Goal: Task Accomplishment & Management: Complete application form

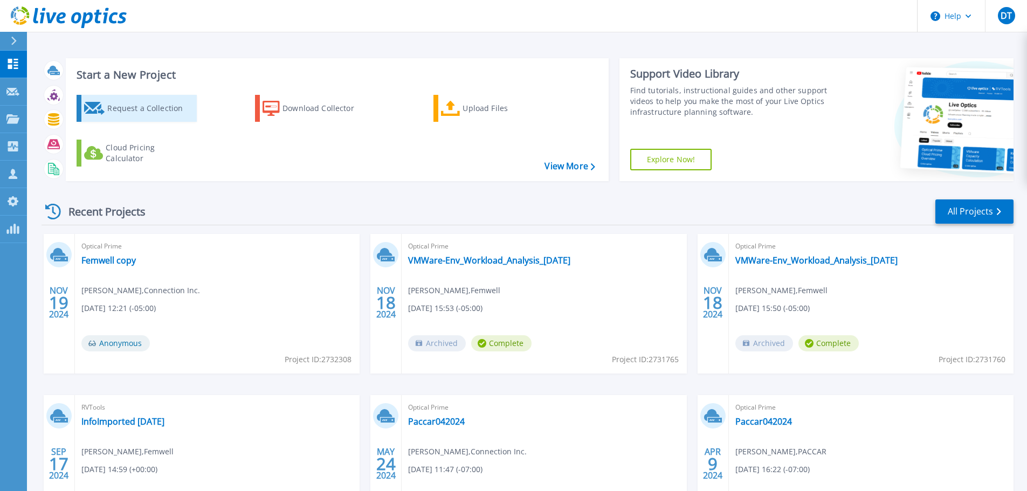
click at [143, 107] on div "Request a Collection" at bounding box center [150, 109] width 86 height 22
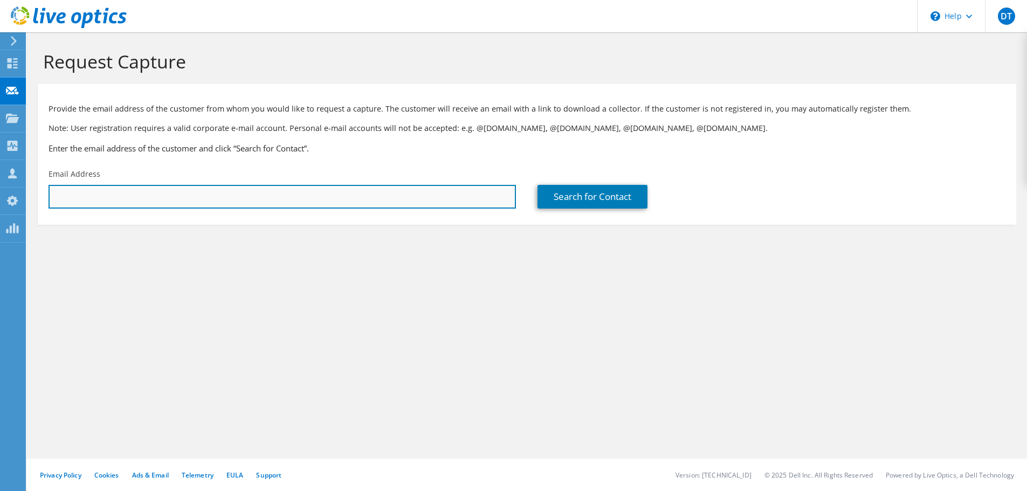
click at [65, 199] on input "text" at bounding box center [283, 197] width 468 height 24
paste input "Banerjee, Sourajit <Sourajit.Banerjee@ATImaterials.com>"
drag, startPoint x: 124, startPoint y: 196, endPoint x: 44, endPoint y: 196, distance: 80.4
click at [44, 196] on div "Email Address Banerjee, Sourajit <Sourajit.Banerjee@ATImaterials.com" at bounding box center [282, 188] width 489 height 51
type input "Sourajit.Banerjee@ATImaterials.com"
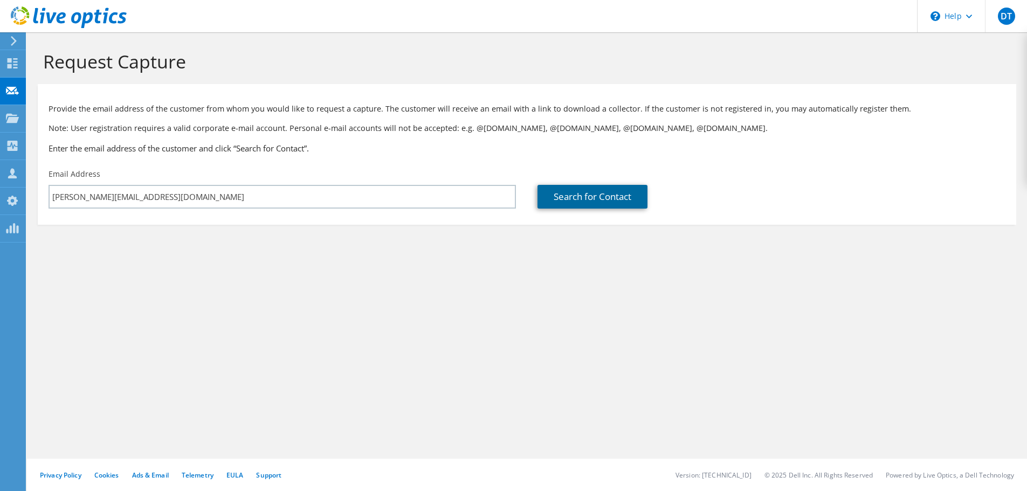
click at [603, 191] on link "Search for Contact" at bounding box center [593, 197] width 110 height 24
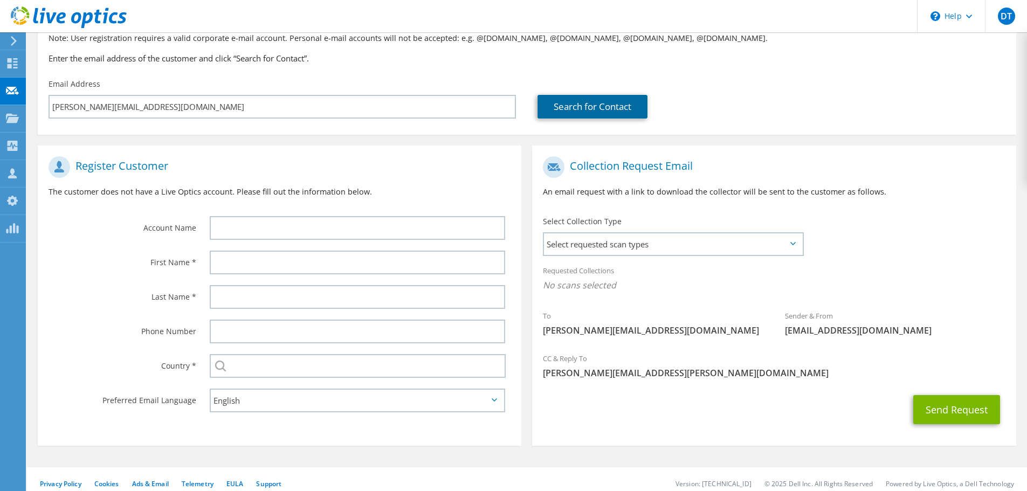
scroll to position [99, 0]
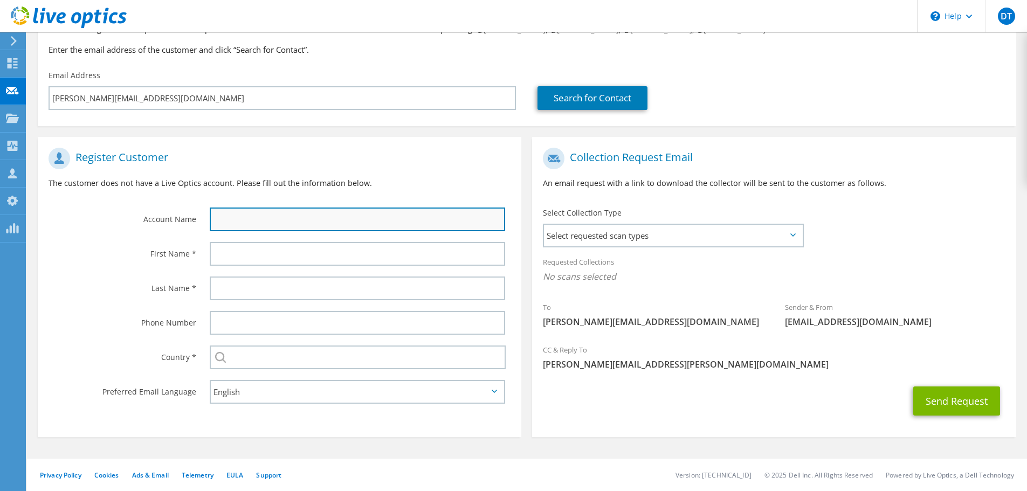
click at [248, 221] on input "text" at bounding box center [358, 220] width 296 height 24
type input "ATI"
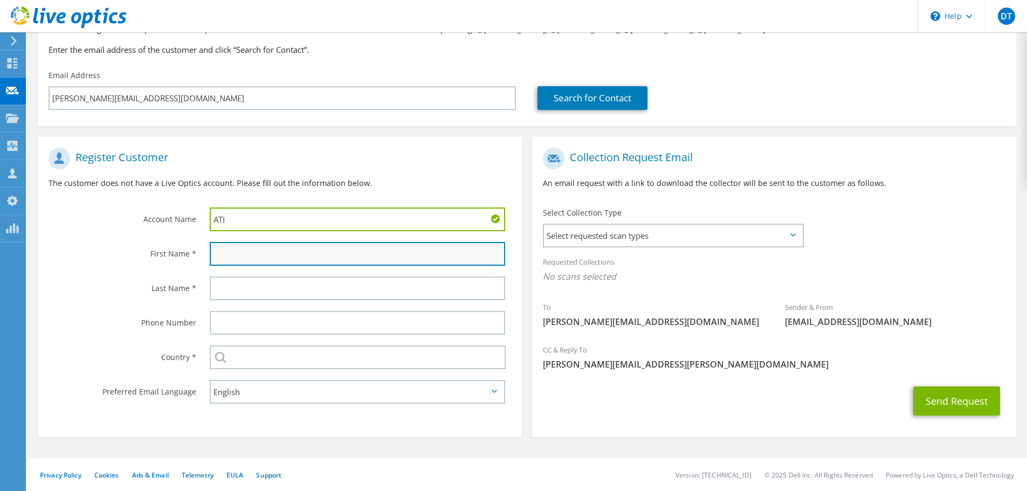
click at [249, 253] on input "text" at bounding box center [358, 254] width 296 height 24
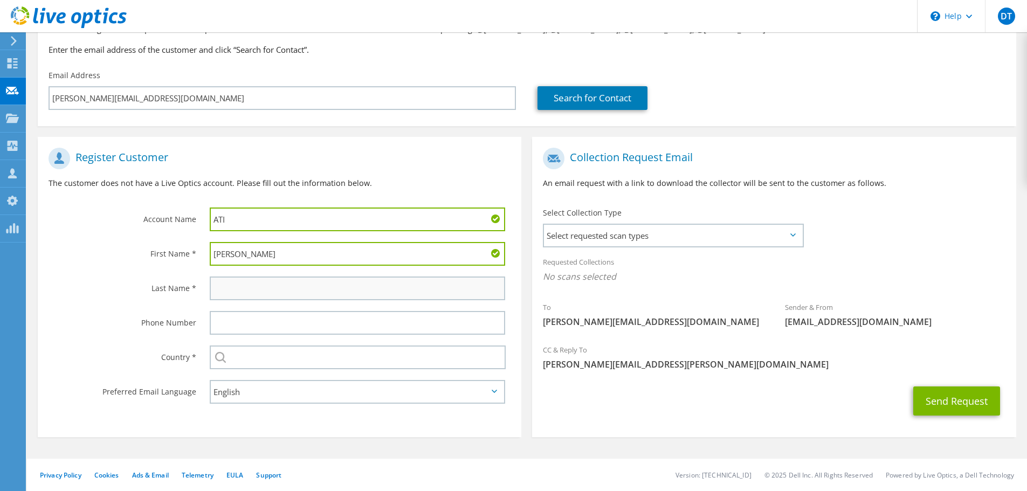
type input "Sourajit"
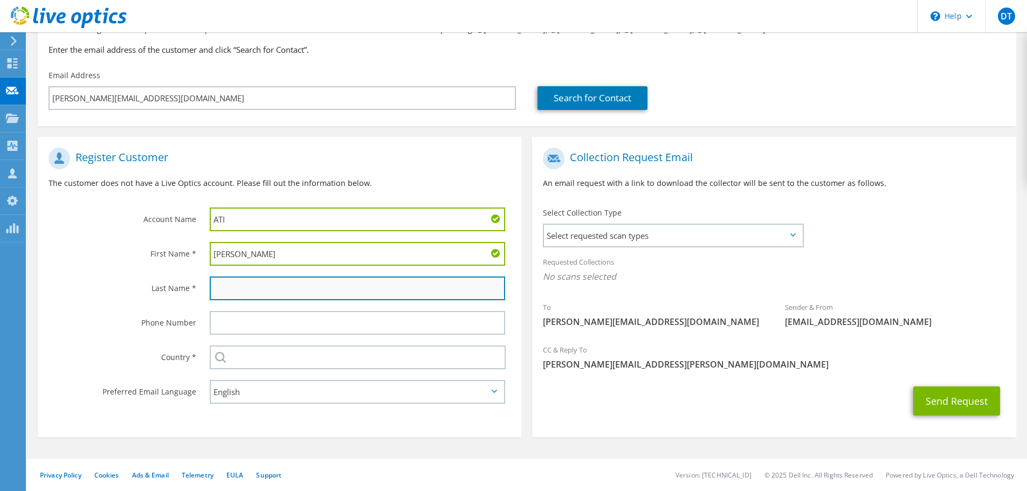
click at [235, 283] on input "text" at bounding box center [358, 289] width 296 height 24
type input "Banerjee"
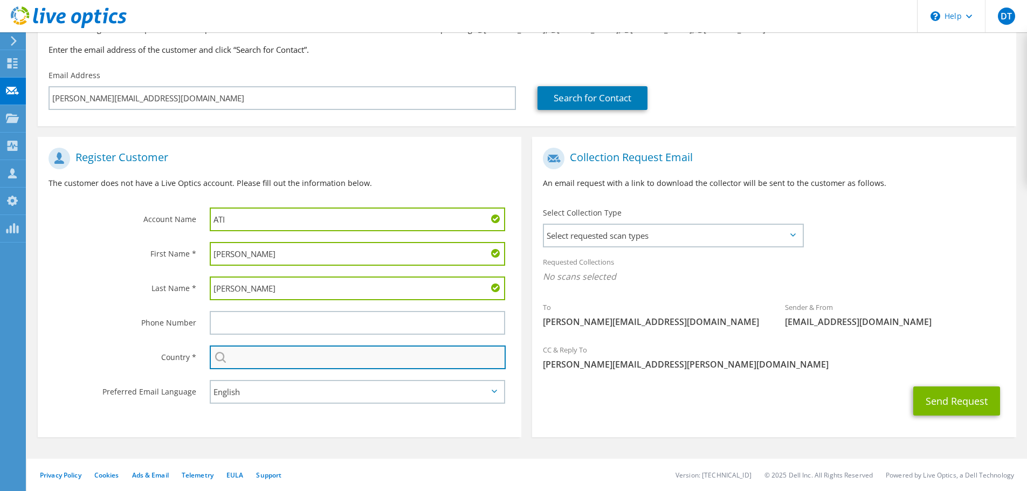
click at [272, 355] on input "text" at bounding box center [358, 358] width 296 height 24
type input "United States"
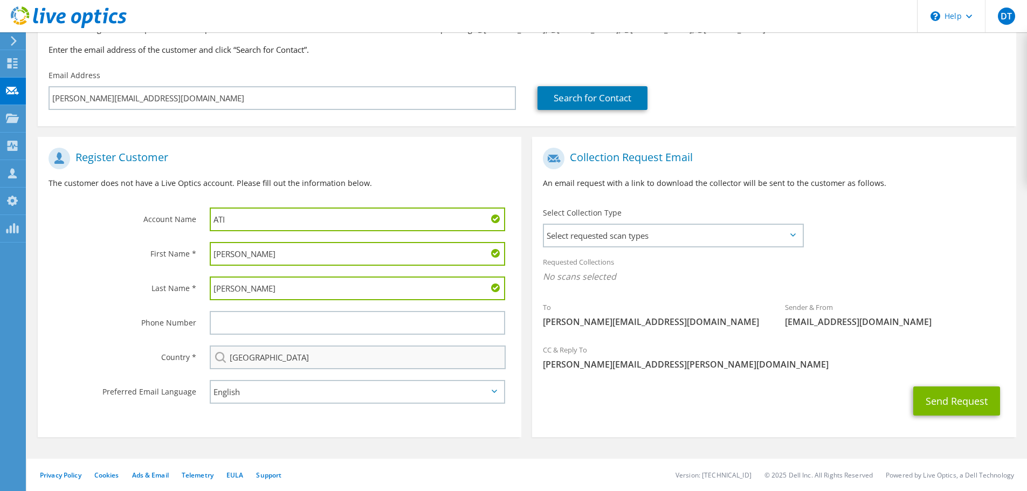
type input "6035330640"
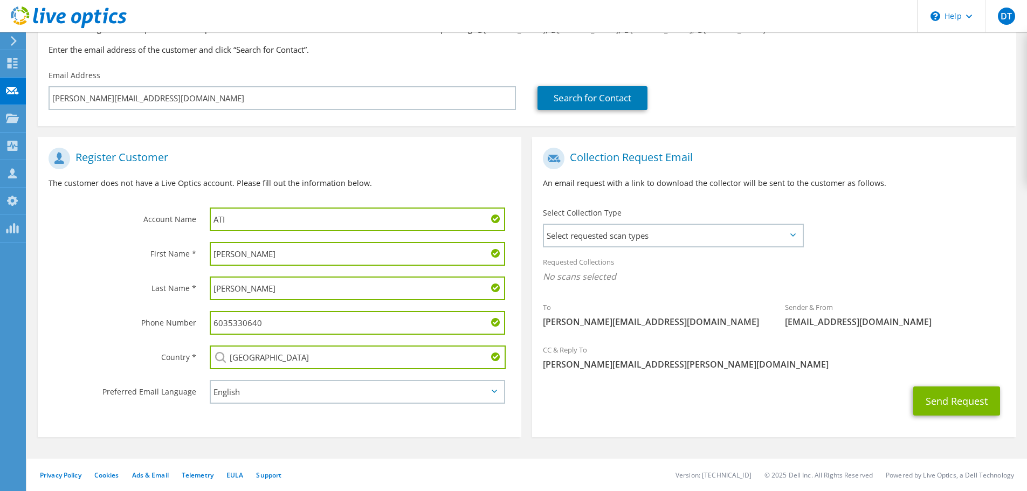
drag, startPoint x: 274, startPoint y: 320, endPoint x: 191, endPoint y: 318, distance: 83.1
click at [191, 318] on div "Phone Number 6035330640" at bounding box center [280, 323] width 484 height 35
click at [798, 231] on span "Select requested scan types" at bounding box center [673, 236] width 258 height 22
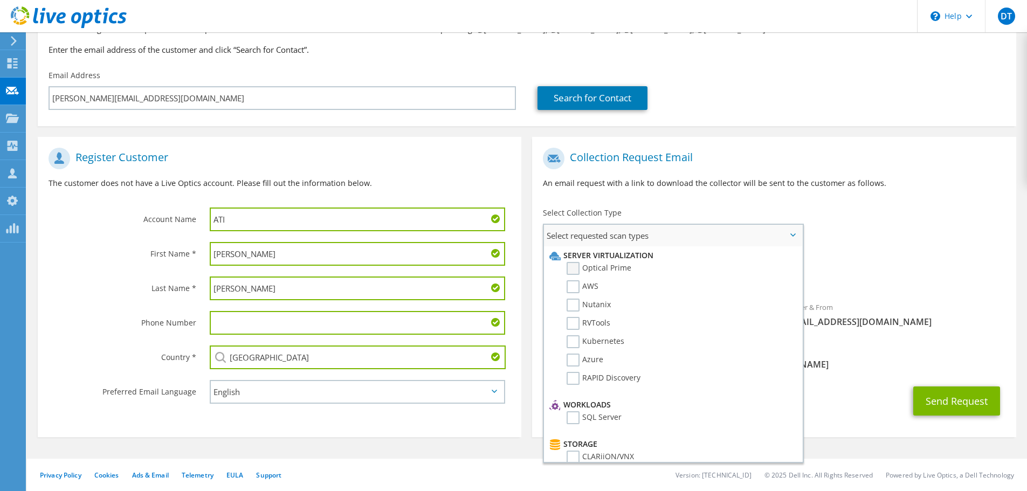
click at [572, 264] on label "Optical Prime" at bounding box center [599, 268] width 65 height 13
click at [0, 0] on input "Optical Prime" at bounding box center [0, 0] width 0 height 0
click at [575, 297] on li "AWS" at bounding box center [672, 289] width 250 height 18
drag, startPoint x: 573, startPoint y: 283, endPoint x: 573, endPoint y: 312, distance: 29.7
click at [572, 285] on label "AWS" at bounding box center [583, 286] width 32 height 13
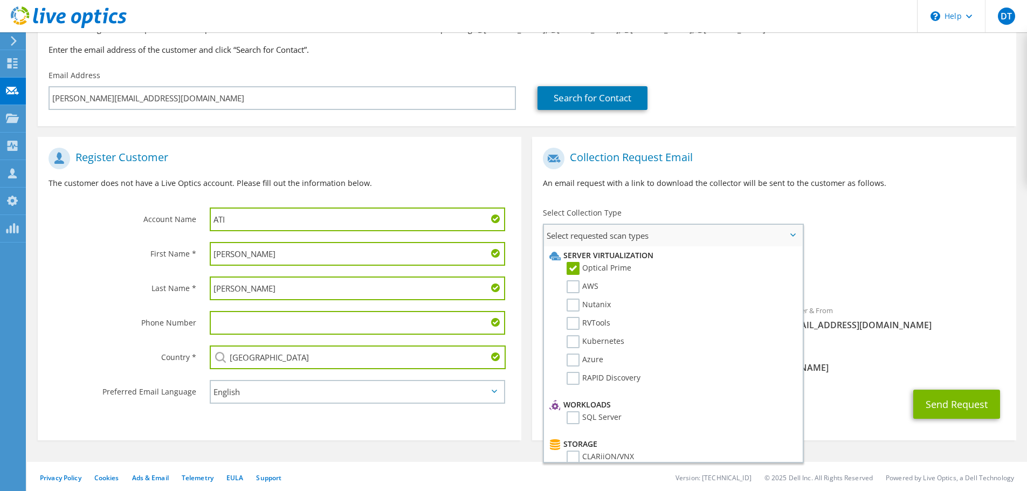
click at [0, 0] on input "AWS" at bounding box center [0, 0] width 0 height 0
click at [573, 313] on li "Nutanix" at bounding box center [672, 308] width 250 height 18
click at [575, 304] on label "Nutanix" at bounding box center [589, 305] width 44 height 13
click at [0, 0] on input "Nutanix" at bounding box center [0, 0] width 0 height 0
click at [573, 323] on label "RVTools" at bounding box center [589, 323] width 44 height 13
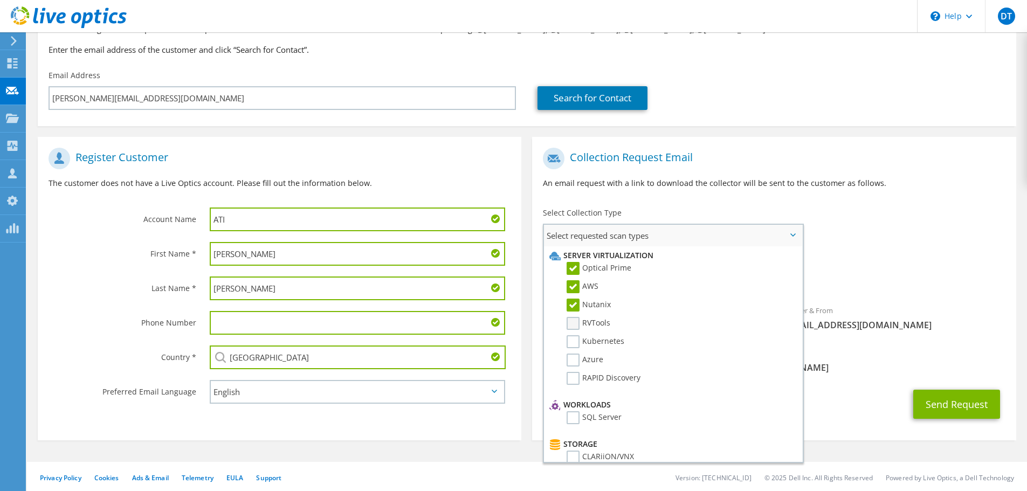
click at [0, 0] on input "RVTools" at bounding box center [0, 0] width 0 height 0
click at [573, 339] on label "Kubernetes" at bounding box center [596, 341] width 58 height 13
click at [0, 0] on input "Kubernetes" at bounding box center [0, 0] width 0 height 0
click at [574, 360] on label "Azure" at bounding box center [585, 360] width 37 height 13
click at [0, 0] on input "Azure" at bounding box center [0, 0] width 0 height 0
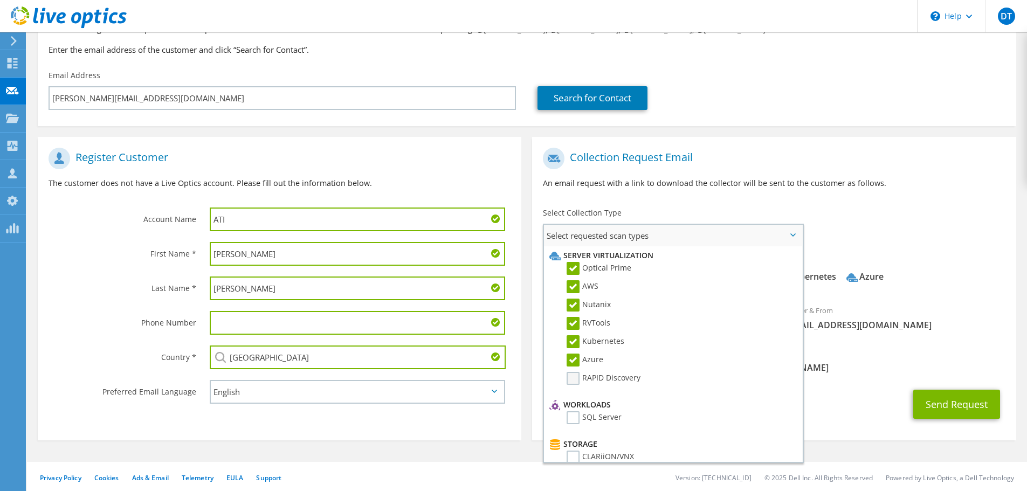
click at [578, 378] on label "RAPID Discovery" at bounding box center [604, 378] width 74 height 13
click at [0, 0] on input "RAPID Discovery" at bounding box center [0, 0] width 0 height 0
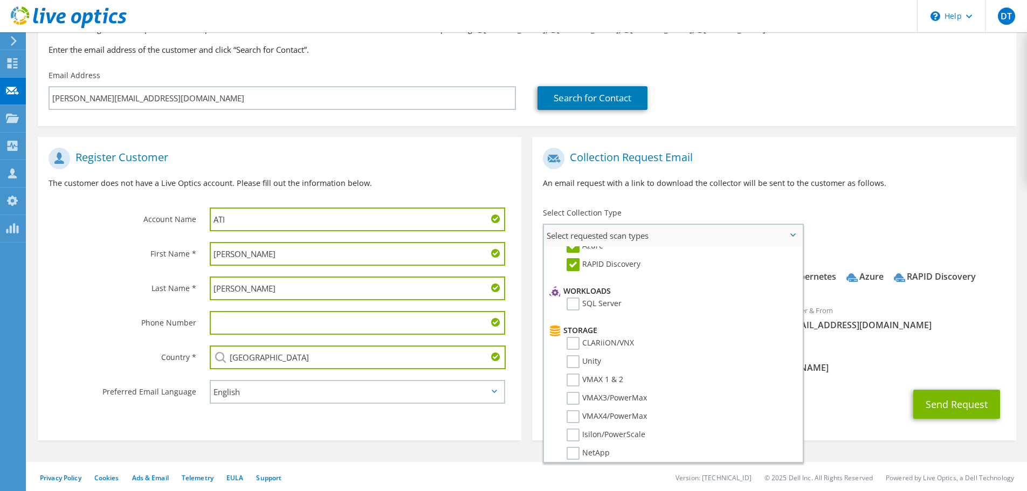
scroll to position [54, 0]
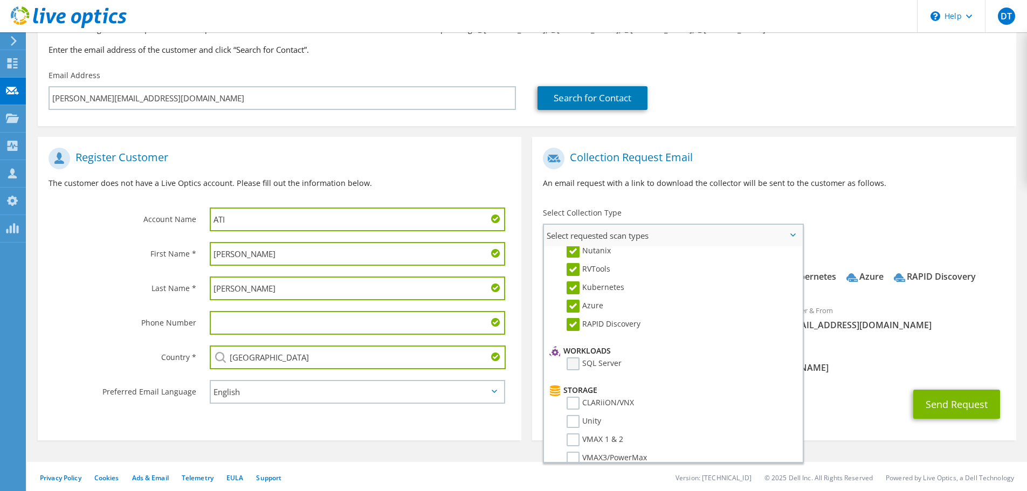
click at [576, 360] on label "SQL Server" at bounding box center [594, 364] width 55 height 13
click at [0, 0] on input "SQL Server" at bounding box center [0, 0] width 0 height 0
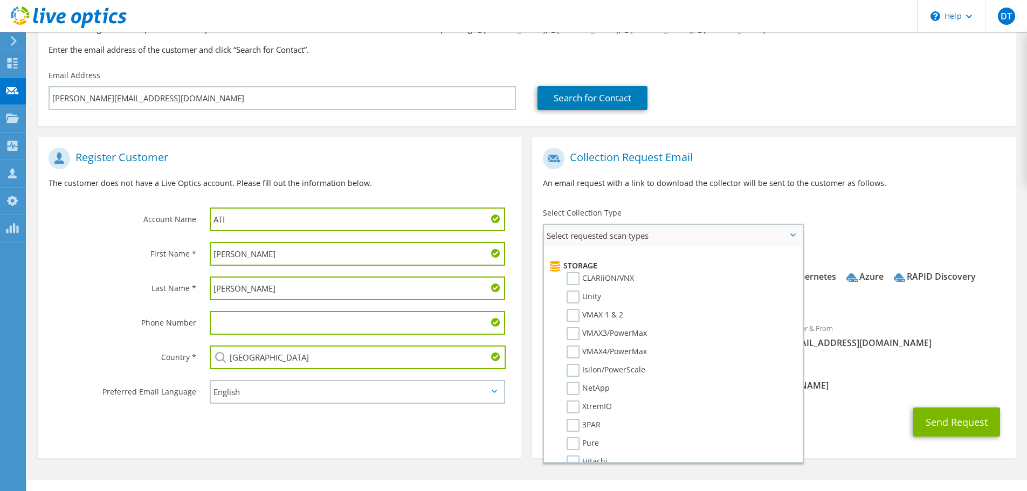
scroll to position [162, 0]
click at [576, 299] on label "CLARiiON/VNX" at bounding box center [600, 295] width 67 height 13
click at [0, 0] on input "CLARiiON/VNX" at bounding box center [0, 0] width 0 height 0
click at [573, 306] on li "CLARiiON/VNX" at bounding box center [672, 298] width 250 height 18
click at [572, 313] on label "Unity" at bounding box center [584, 313] width 35 height 13
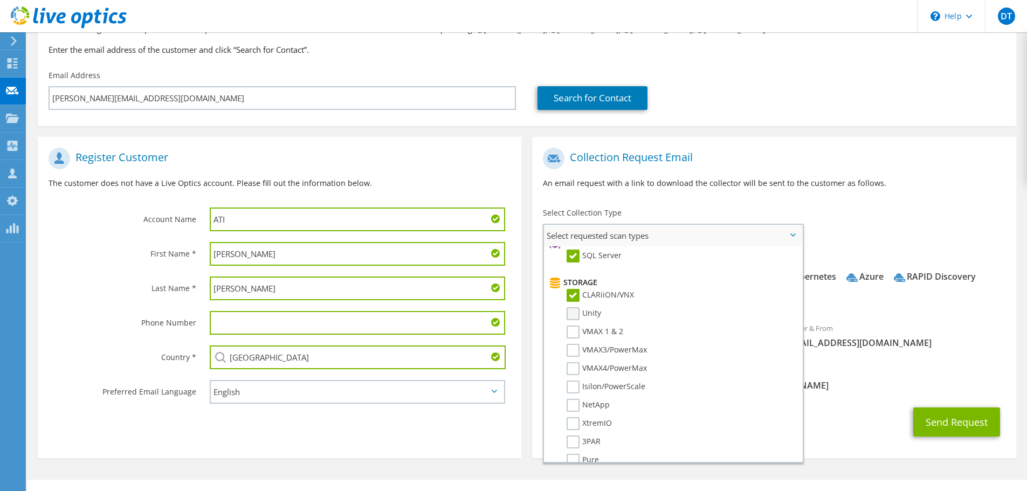
click at [0, 0] on input "Unity" at bounding box center [0, 0] width 0 height 0
drag, startPoint x: 573, startPoint y: 330, endPoint x: 568, endPoint y: 346, distance: 16.4
click at [573, 332] on label "VMAX 1 & 2" at bounding box center [595, 332] width 57 height 13
click at [0, 0] on input "VMAX 1 & 2" at bounding box center [0, 0] width 0 height 0
click at [572, 350] on label "VMAX3/PowerMax" at bounding box center [607, 350] width 80 height 13
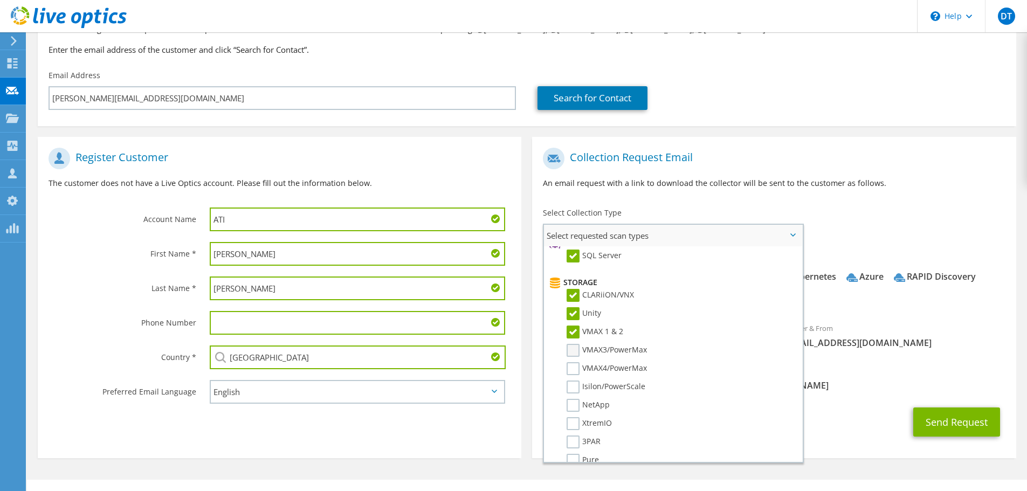
click at [0, 0] on input "VMAX3/PowerMax" at bounding box center [0, 0] width 0 height 0
click at [571, 366] on label "VMAX4/PowerMax" at bounding box center [607, 368] width 80 height 13
click at [0, 0] on input "VMAX4/PowerMax" at bounding box center [0, 0] width 0 height 0
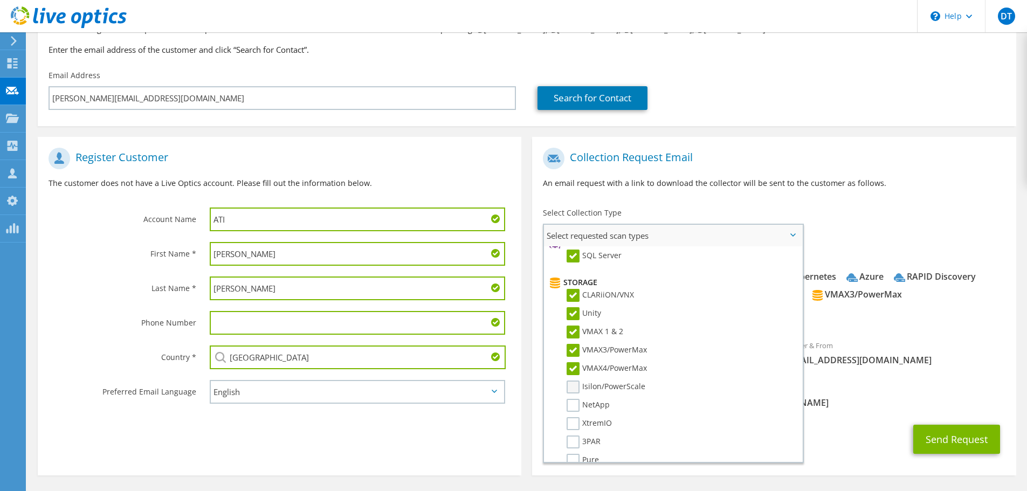
click at [571, 386] on label "Isilon/PowerScale" at bounding box center [606, 387] width 79 height 13
click at [0, 0] on input "Isilon/PowerScale" at bounding box center [0, 0] width 0 height 0
click at [569, 404] on label "NetApp" at bounding box center [588, 405] width 43 height 13
click at [0, 0] on input "NetApp" at bounding box center [0, 0] width 0 height 0
click at [569, 420] on label "XtremIO" at bounding box center [589, 423] width 45 height 13
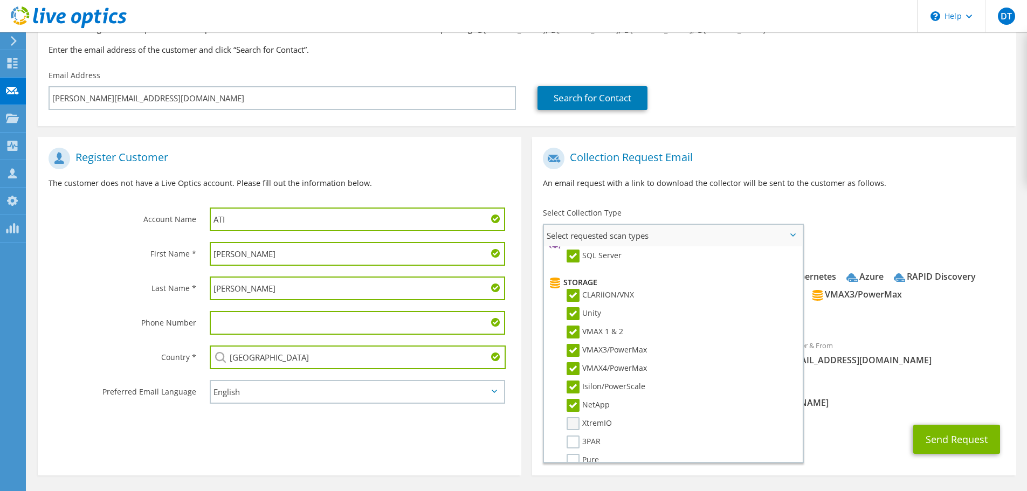
click at [0, 0] on input "XtremIO" at bounding box center [0, 0] width 0 height 0
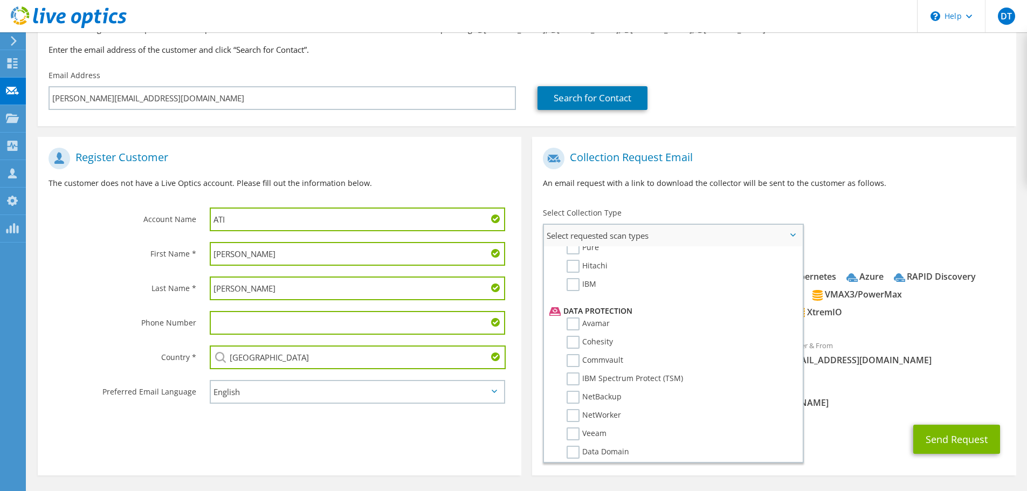
scroll to position [377, 0]
click at [571, 280] on label "IBM" at bounding box center [582, 281] width 30 height 13
click at [0, 0] on input "IBM" at bounding box center [0, 0] width 0 height 0
click at [571, 258] on label "Hitachi" at bounding box center [587, 263] width 41 height 13
click at [0, 0] on input "Hitachi" at bounding box center [0, 0] width 0 height 0
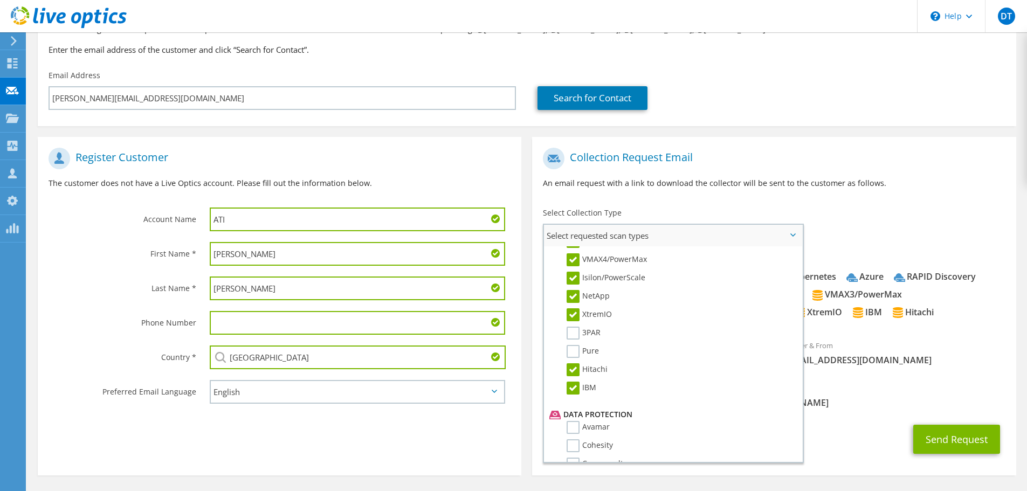
scroll to position [270, 0]
click at [570, 334] on label "3PAR" at bounding box center [584, 334] width 34 height 13
click at [0, 0] on input "3PAR" at bounding box center [0, 0] width 0 height 0
click at [580, 345] on li "3PAR" at bounding box center [672, 337] width 250 height 18
click at [578, 351] on label "Pure" at bounding box center [583, 352] width 32 height 13
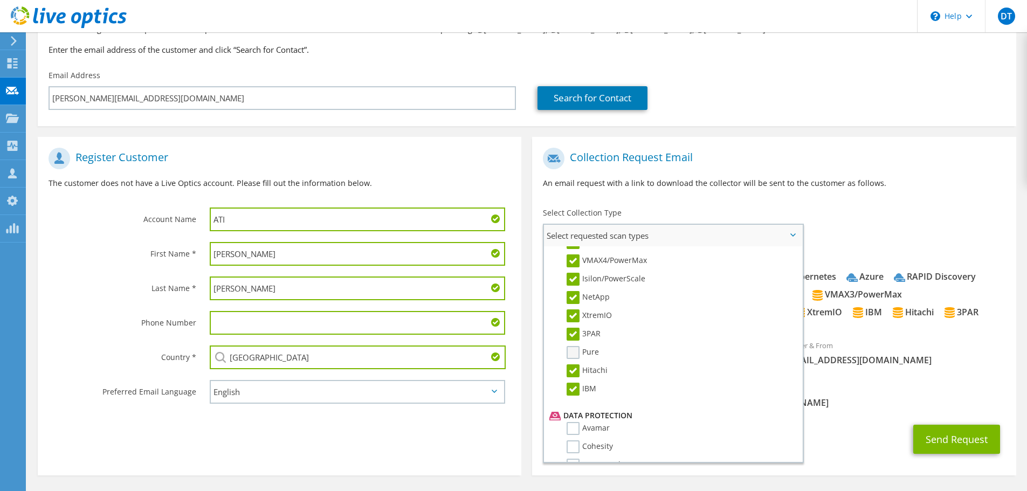
click at [0, 0] on input "Pure" at bounding box center [0, 0] width 0 height 0
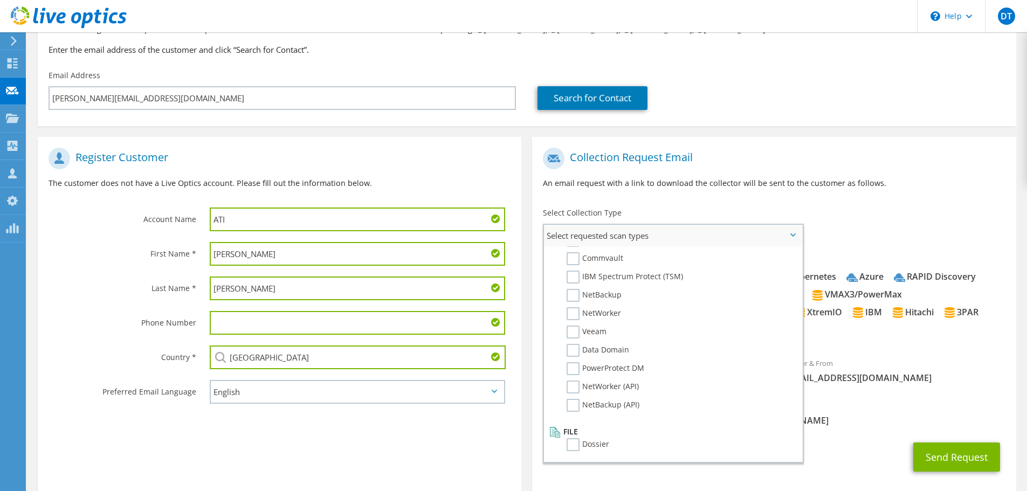
scroll to position [422, 0]
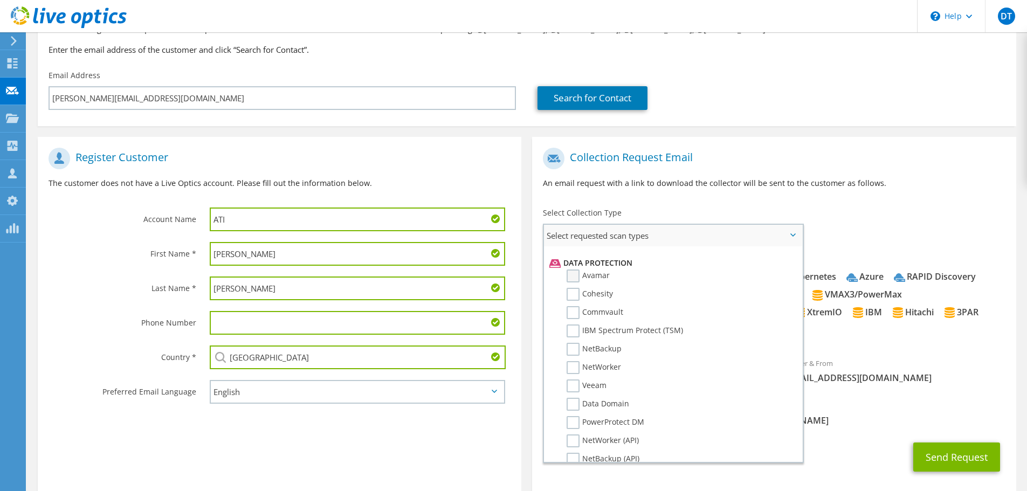
click at [581, 273] on label "Avamar" at bounding box center [588, 276] width 43 height 13
click at [0, 0] on input "Avamar" at bounding box center [0, 0] width 0 height 0
click at [574, 287] on li "Avamar" at bounding box center [672, 279] width 250 height 18
click at [569, 294] on label "Cohesity" at bounding box center [590, 294] width 46 height 13
click at [0, 0] on input "Cohesity" at bounding box center [0, 0] width 0 height 0
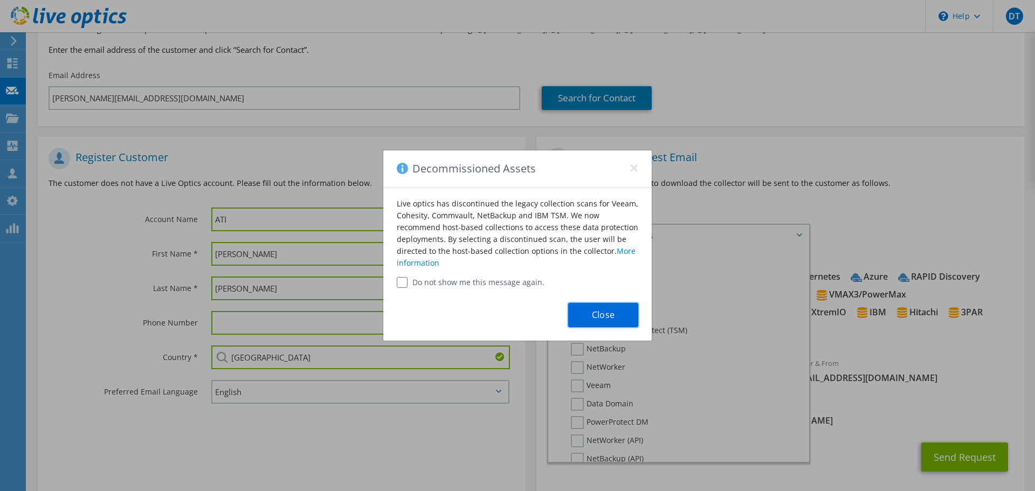
click at [575, 313] on button "Close" at bounding box center [603, 315] width 70 height 24
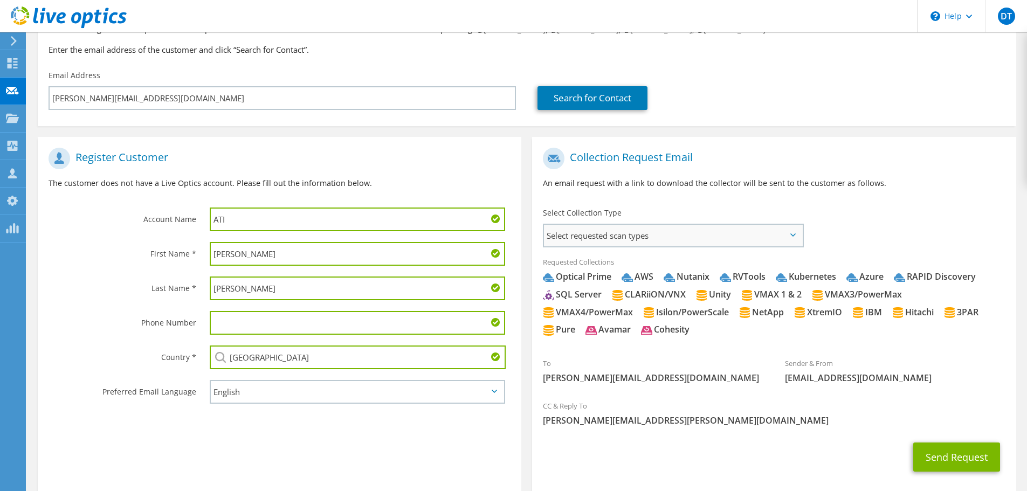
click at [786, 236] on span "Select requested scan types" at bounding box center [673, 236] width 258 height 22
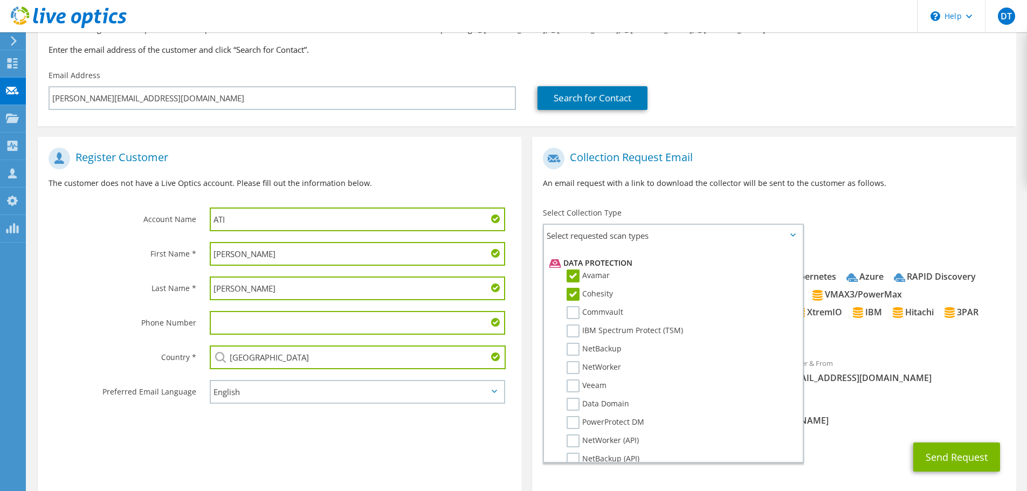
click at [581, 314] on label "Commvault" at bounding box center [595, 312] width 57 height 13
click at [0, 0] on input "Commvault" at bounding box center [0, 0] width 0 height 0
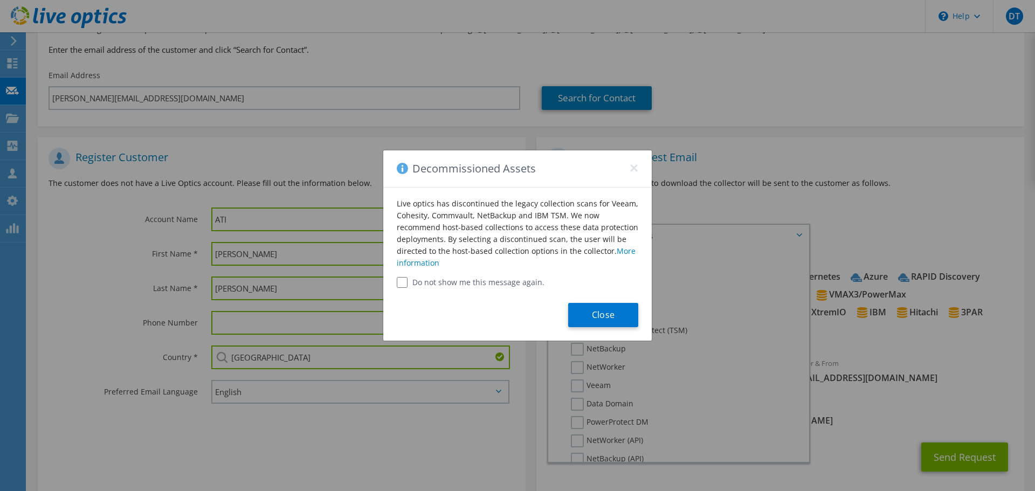
click at [399, 281] on input "Do not show me this message again." at bounding box center [402, 282] width 11 height 11
checkbox input "true"
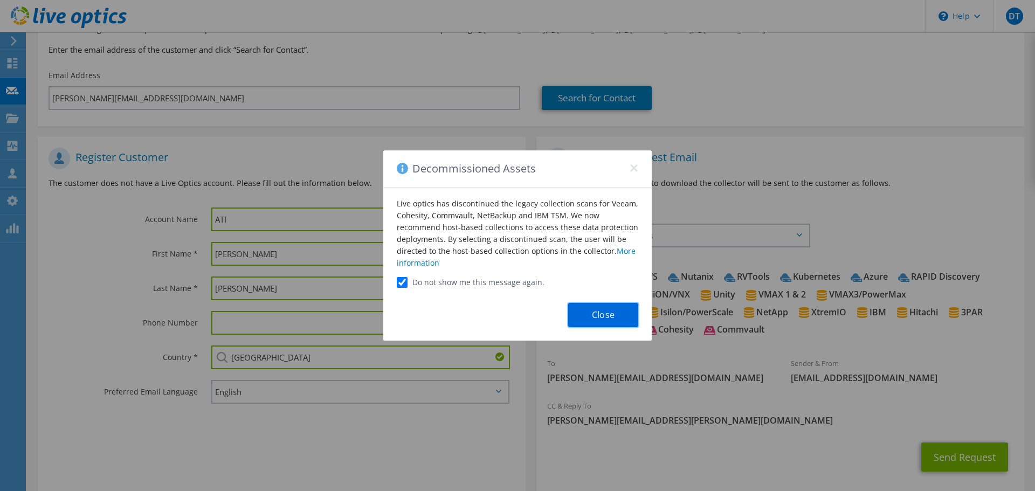
click at [596, 314] on button "Close" at bounding box center [603, 315] width 70 height 24
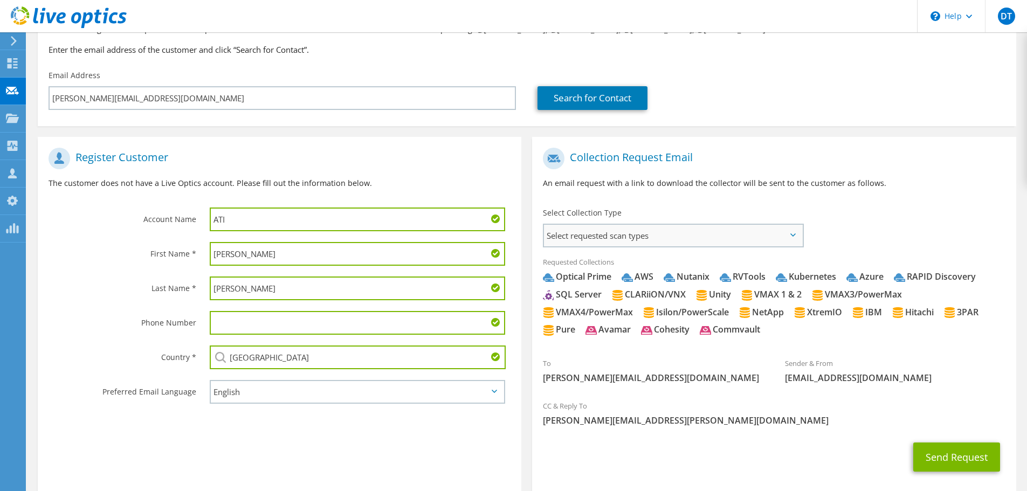
click at [644, 232] on span "Select requested scan types" at bounding box center [673, 236] width 258 height 22
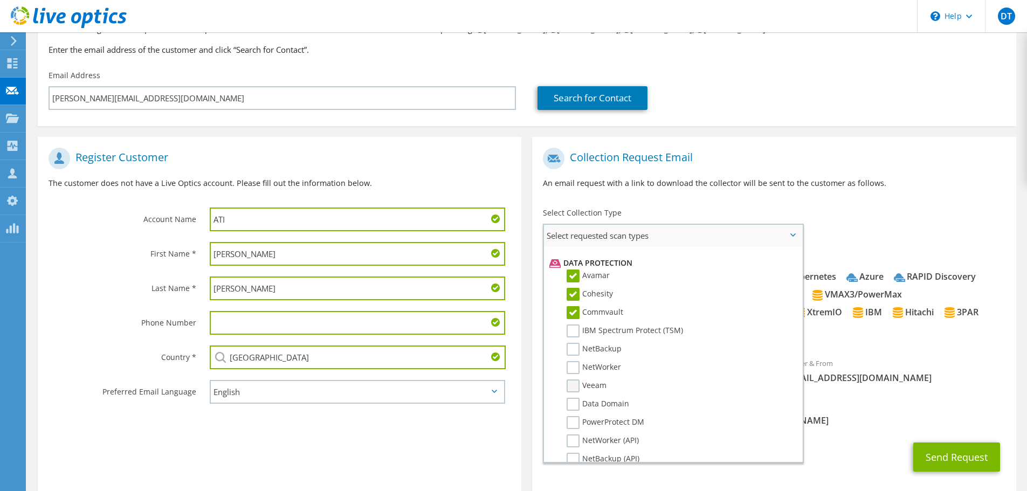
click at [575, 382] on label "Veeam" at bounding box center [587, 386] width 40 height 13
click at [0, 0] on input "Veeam" at bounding box center [0, 0] width 0 height 0
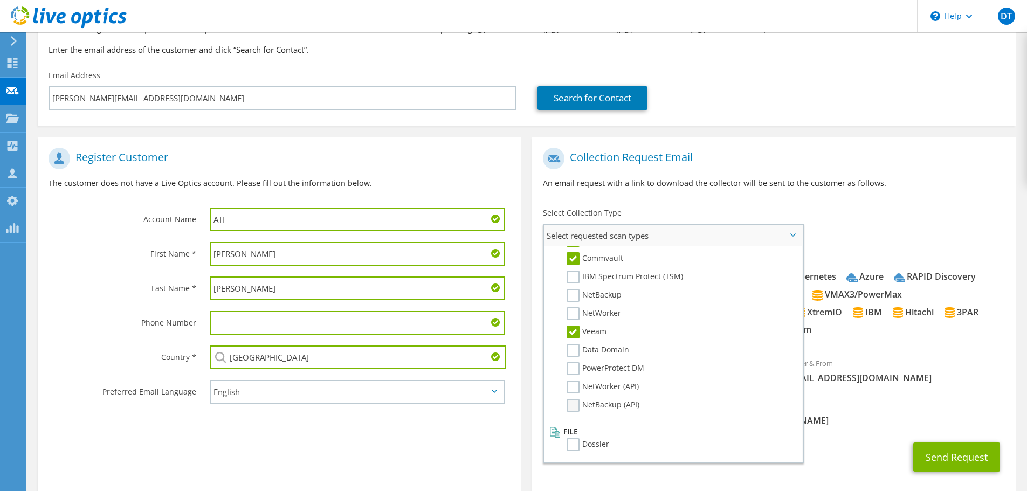
click at [573, 409] on label "NetBackup (API)" at bounding box center [603, 405] width 73 height 13
click at [0, 0] on input "NetBackup (API)" at bounding box center [0, 0] width 0 height 0
click at [573, 388] on label "NetWorker (API)" at bounding box center [603, 387] width 72 height 13
click at [0, 0] on input "NetWorker (API)" at bounding box center [0, 0] width 0 height 0
click at [576, 365] on label "PowerProtect DM" at bounding box center [606, 368] width 78 height 13
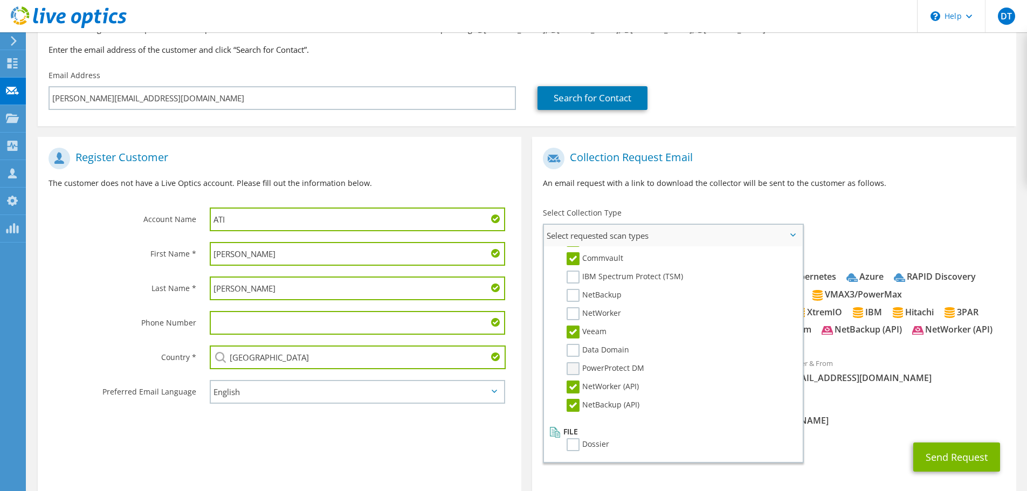
click at [0, 0] on input "PowerProtect DM" at bounding box center [0, 0] width 0 height 0
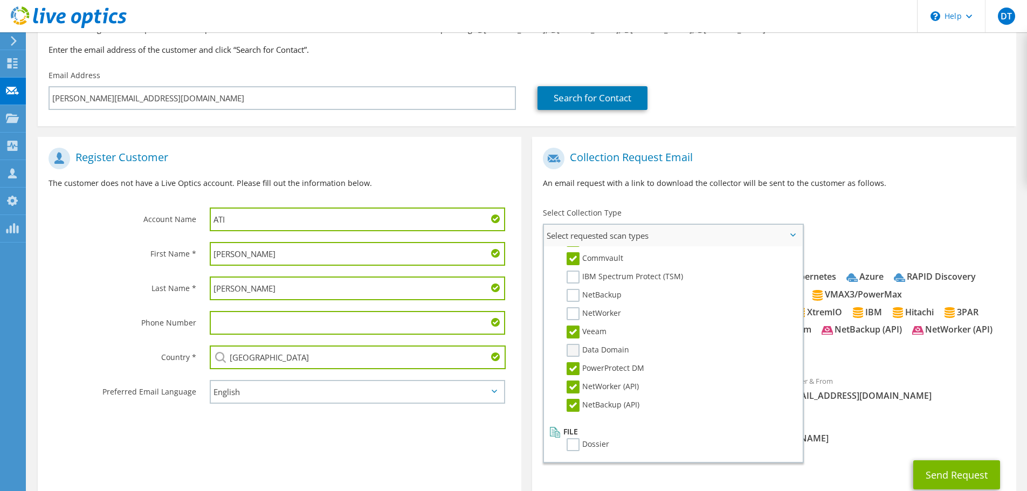
click at [574, 351] on label "Data Domain" at bounding box center [598, 350] width 63 height 13
click at [0, 0] on input "Data Domain" at bounding box center [0, 0] width 0 height 0
click at [571, 310] on label "NetWorker" at bounding box center [594, 313] width 54 height 13
click at [0, 0] on input "NetWorker" at bounding box center [0, 0] width 0 height 0
click at [574, 297] on label "NetBackup" at bounding box center [594, 295] width 55 height 13
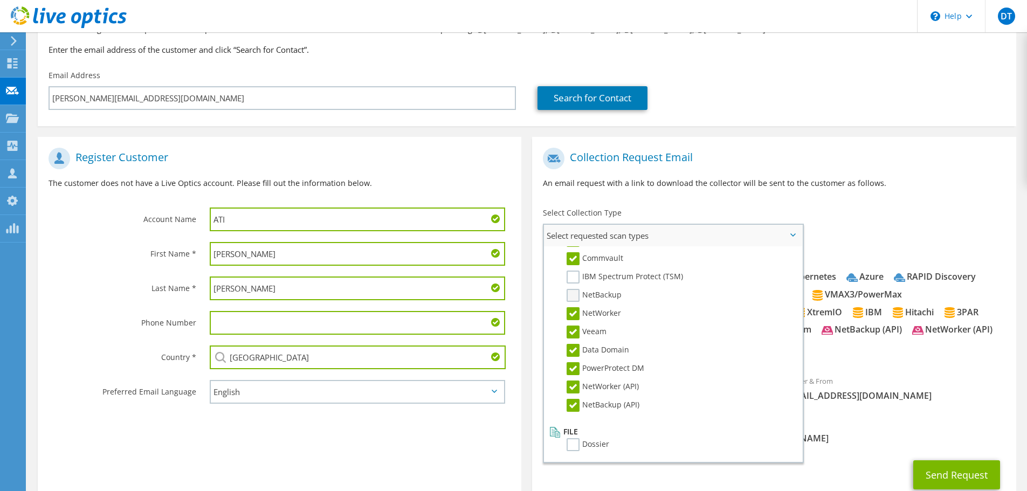
click at [0, 0] on input "NetBackup" at bounding box center [0, 0] width 0 height 0
click at [579, 274] on label "IBM Spectrum Protect (TSM)" at bounding box center [625, 277] width 116 height 13
click at [0, 0] on input "IBM Spectrum Protect (TSM)" at bounding box center [0, 0] width 0 height 0
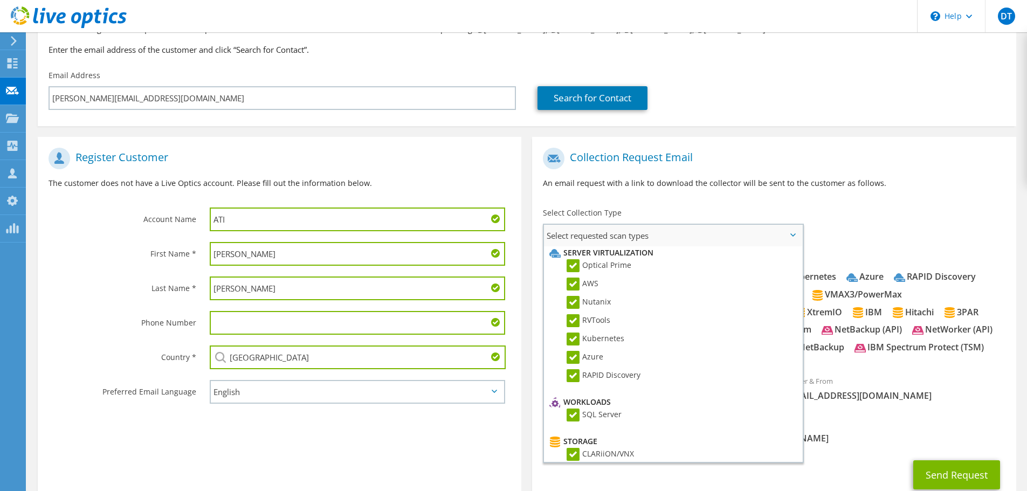
scroll to position [0, 0]
click at [879, 365] on div "Requested Collections No scans selected Optical Prime AWS Nutanix RVTools Kuber…" at bounding box center [774, 308] width 484 height 114
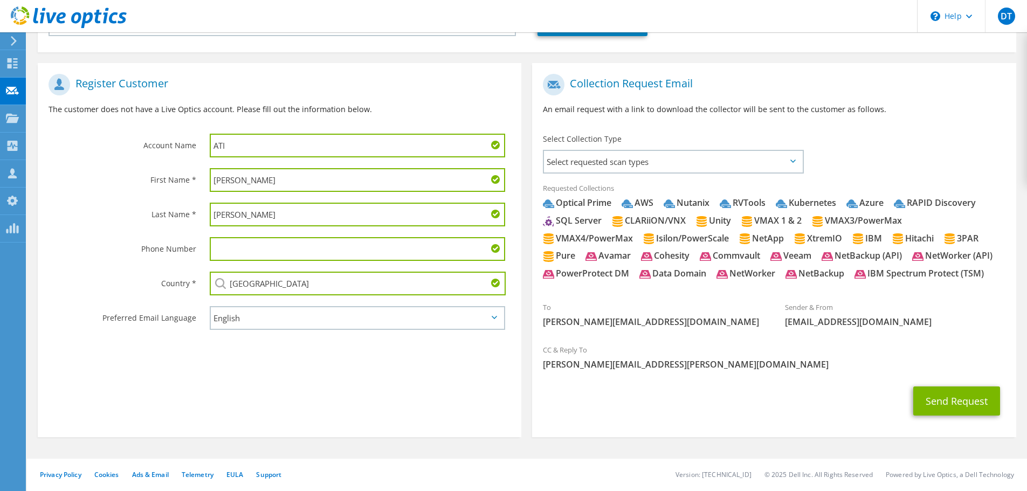
scroll to position [190, 0]
click at [942, 402] on button "Send Request" at bounding box center [956, 401] width 87 height 29
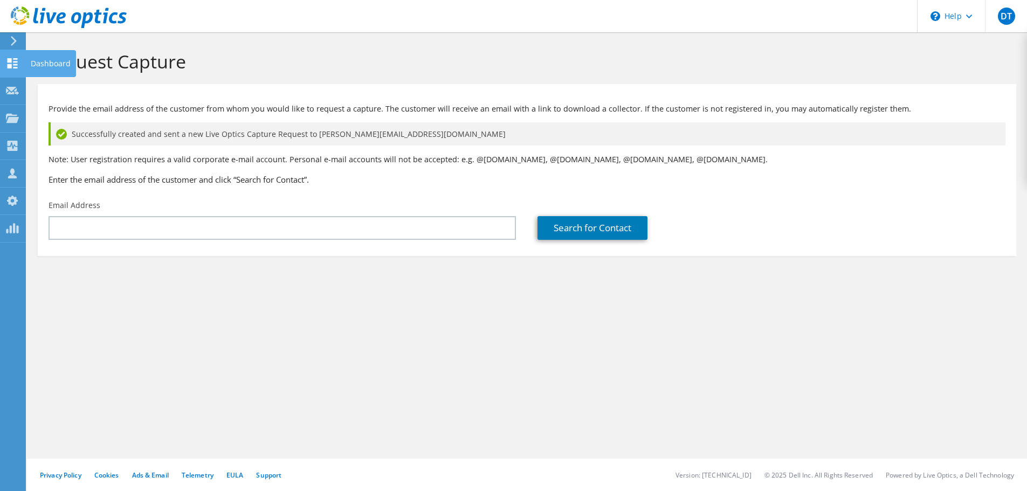
click at [16, 62] on use at bounding box center [13, 63] width 10 height 10
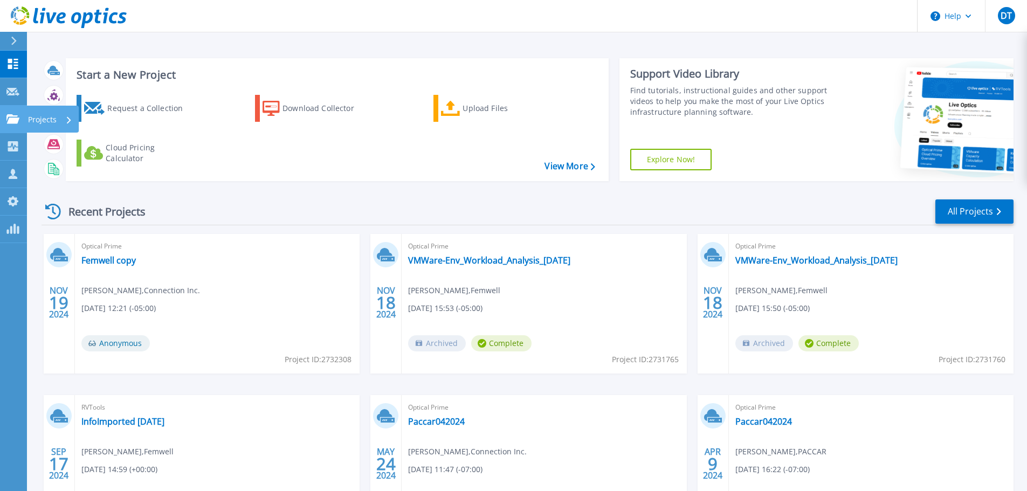
click at [42, 115] on p "Projects" at bounding box center [42, 120] width 29 height 28
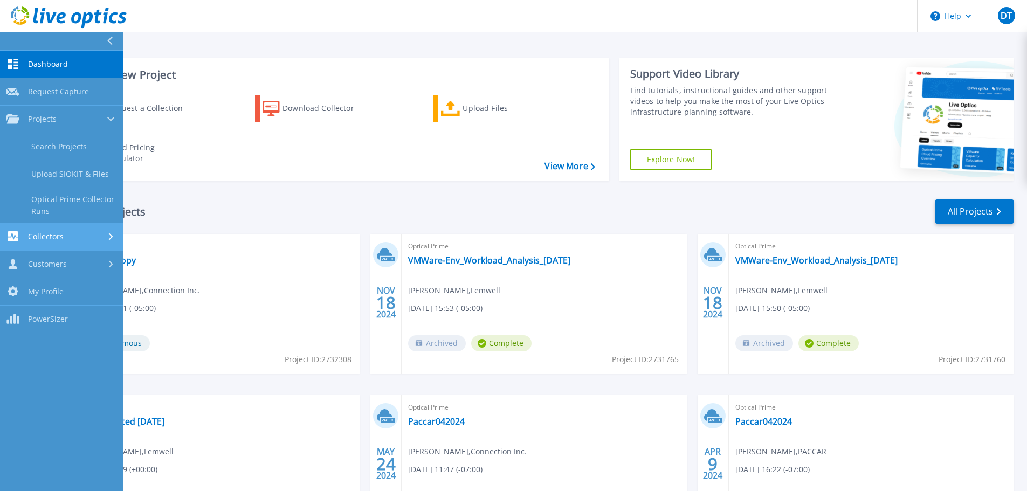
click at [54, 237] on span "Collectors" at bounding box center [46, 237] width 36 height 10
click at [64, 221] on link "Customers Customers" at bounding box center [61, 230] width 123 height 28
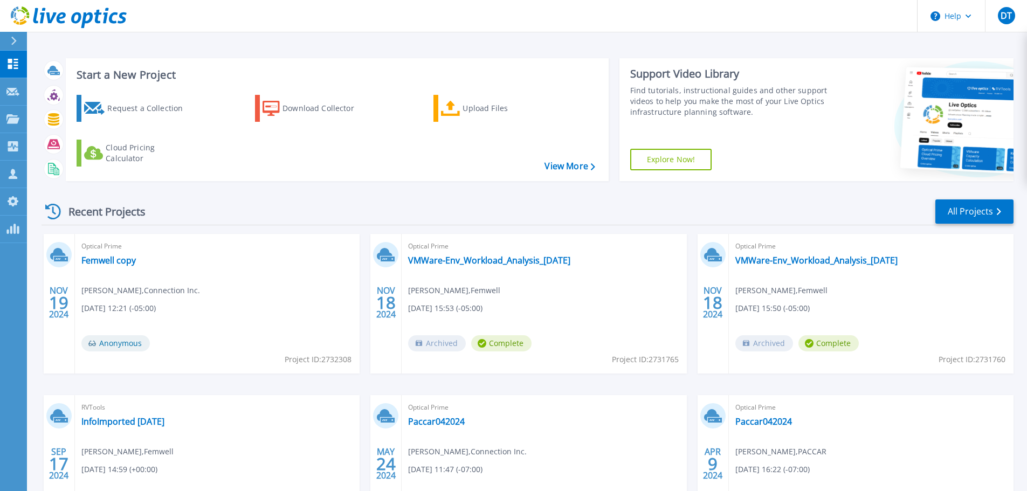
click at [436, 174] on div "Request a Collection Download Collector Upload Files Cloud Pricing Calculator" at bounding box center [335, 131] width 535 height 90
click at [993, 212] on link "All Projects" at bounding box center [975, 212] width 78 height 24
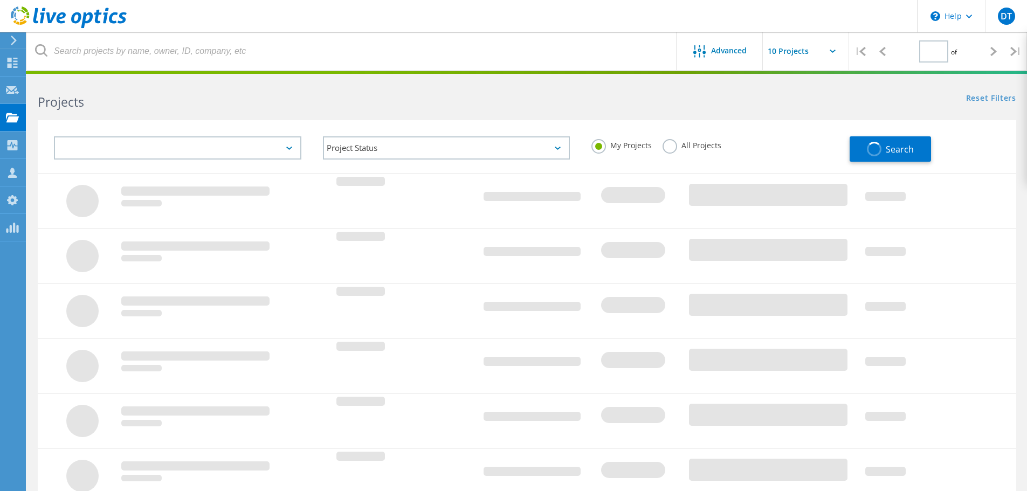
type input "1"
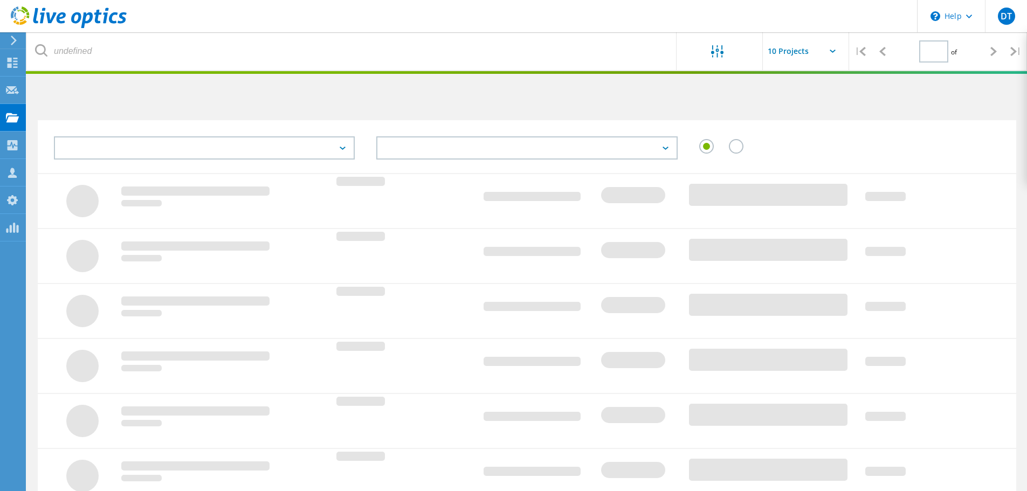
type input "1"
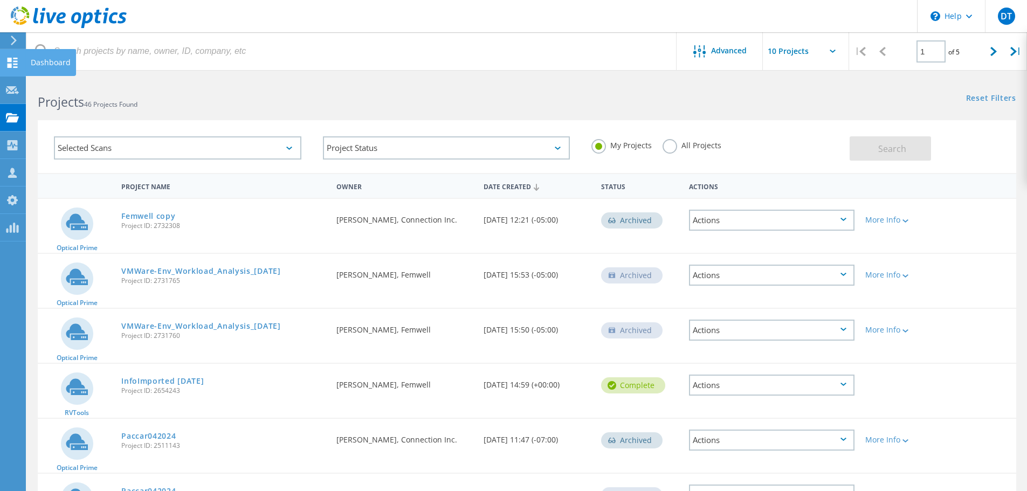
click at [14, 60] on icon at bounding box center [12, 63] width 13 height 10
